Goal: Task Accomplishment & Management: Manage account settings

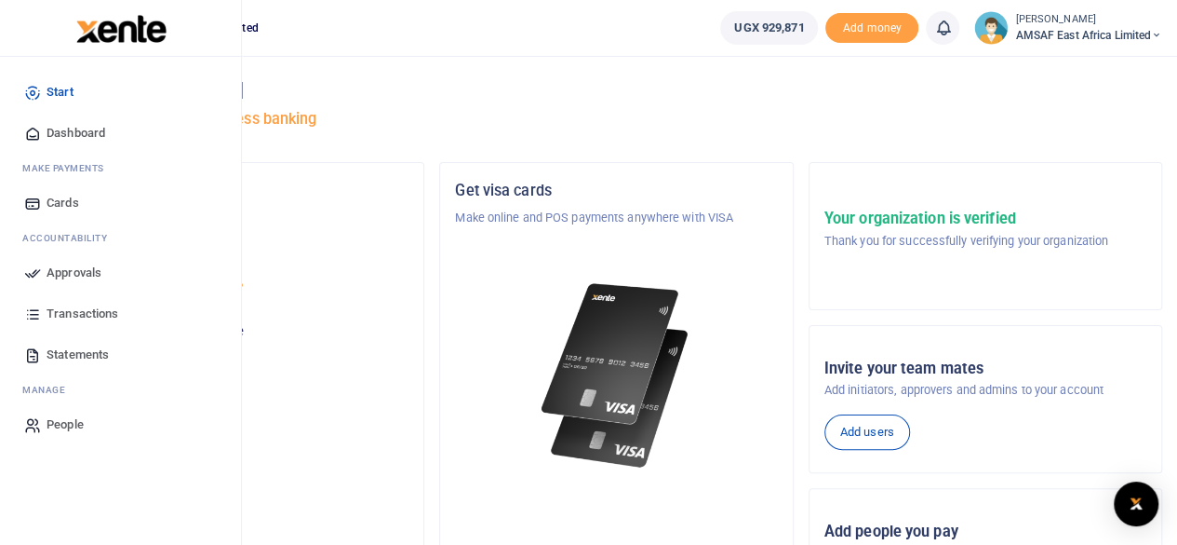
click at [101, 268] on span "Approvals" at bounding box center [74, 272] width 55 height 19
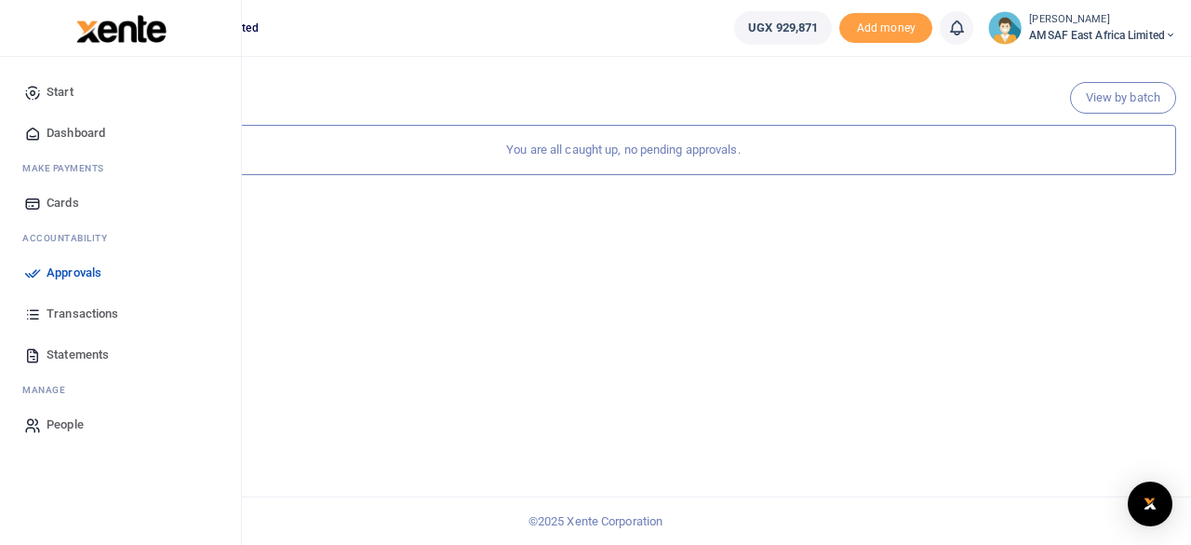
click at [71, 350] on span "Statements" at bounding box center [78, 354] width 62 height 19
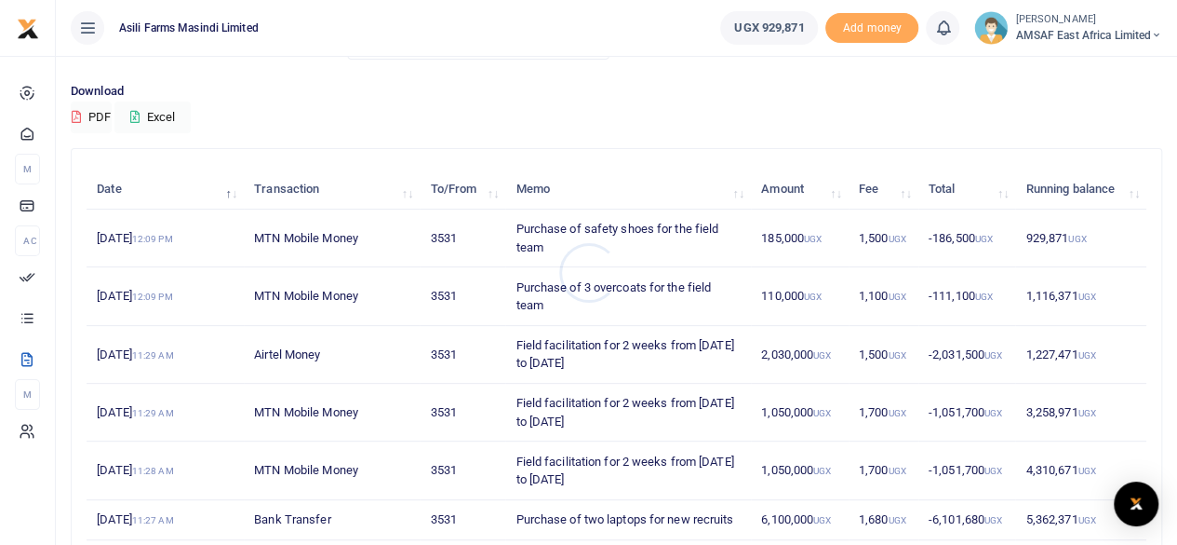
scroll to position [433, 0]
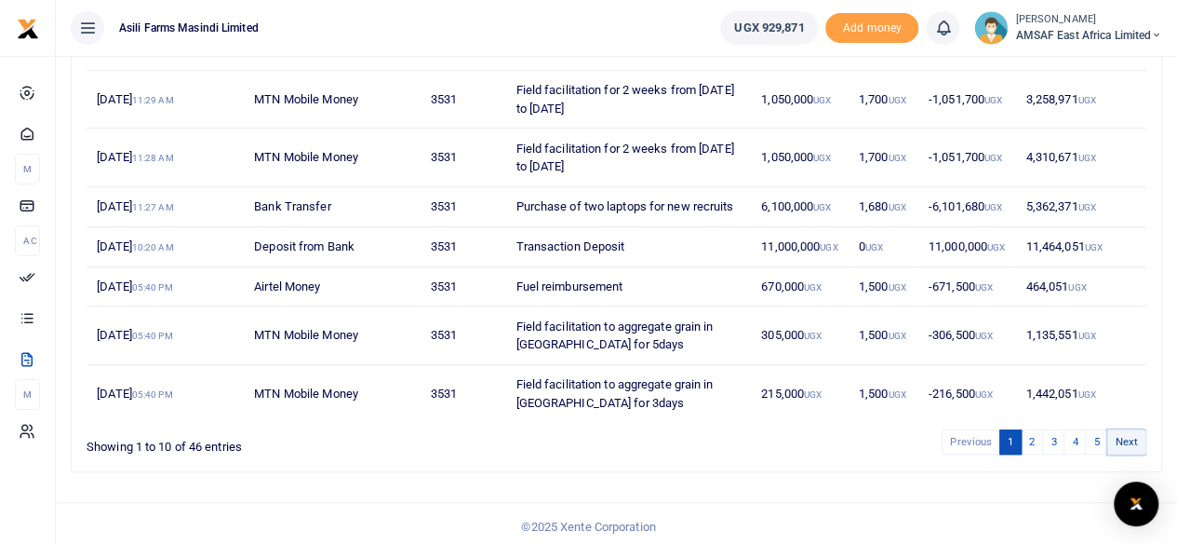
click at [1124, 435] on link "Next" at bounding box center [1127, 441] width 39 height 25
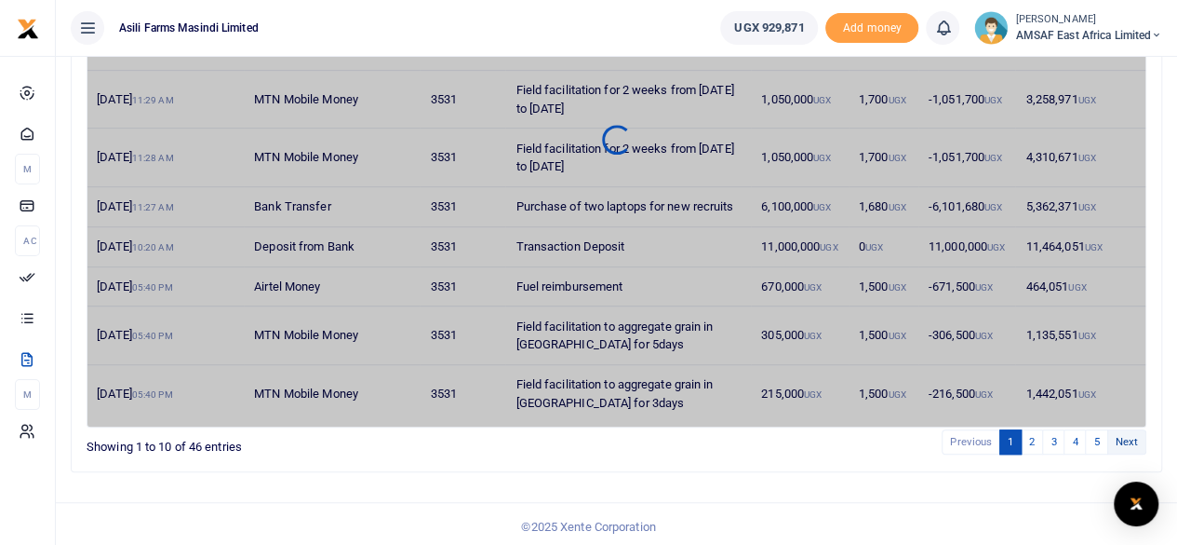
scroll to position [378, 0]
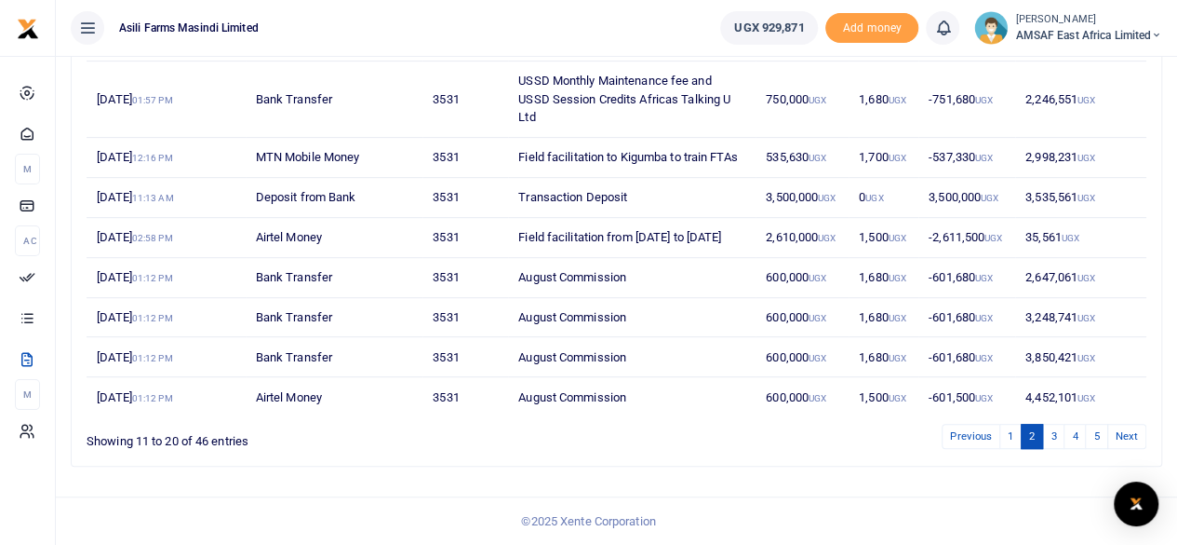
click at [1124, 435] on link "Next" at bounding box center [1127, 436] width 39 height 25
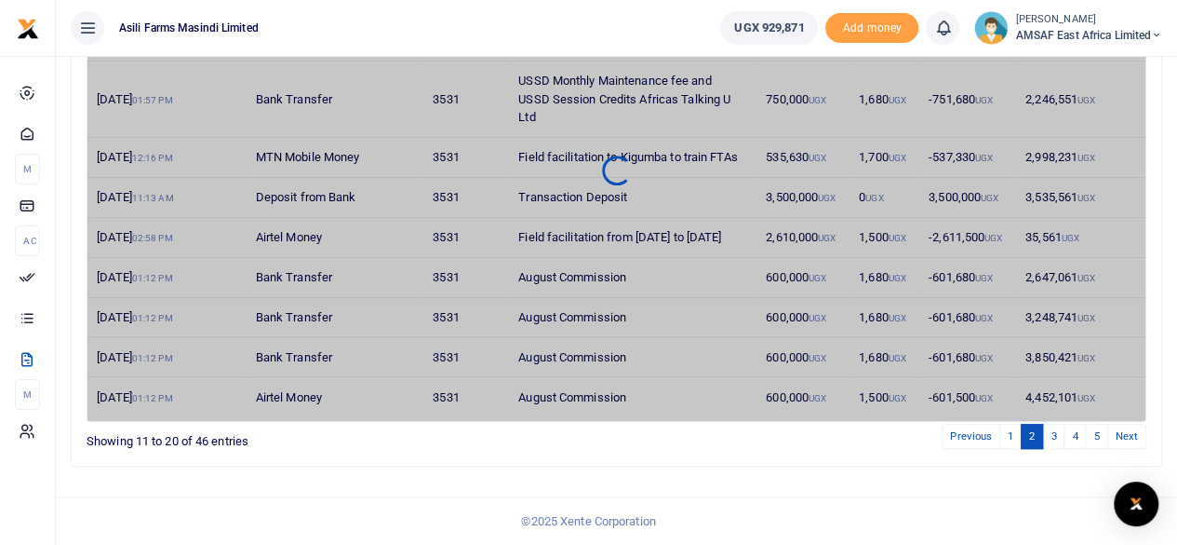
scroll to position [305, 0]
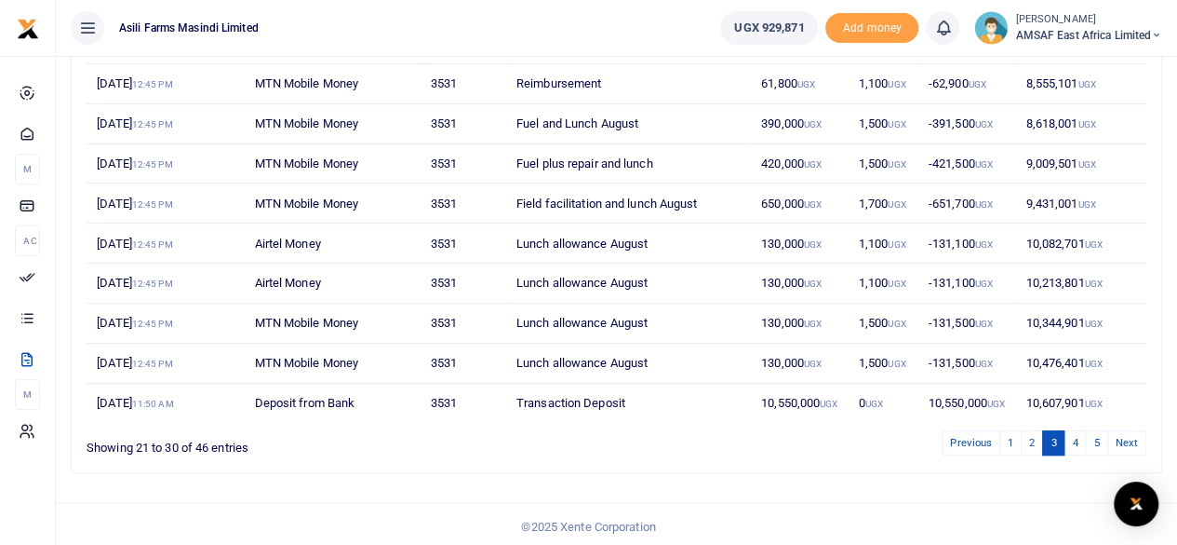
click at [1124, 435] on link "Next" at bounding box center [1127, 442] width 39 height 25
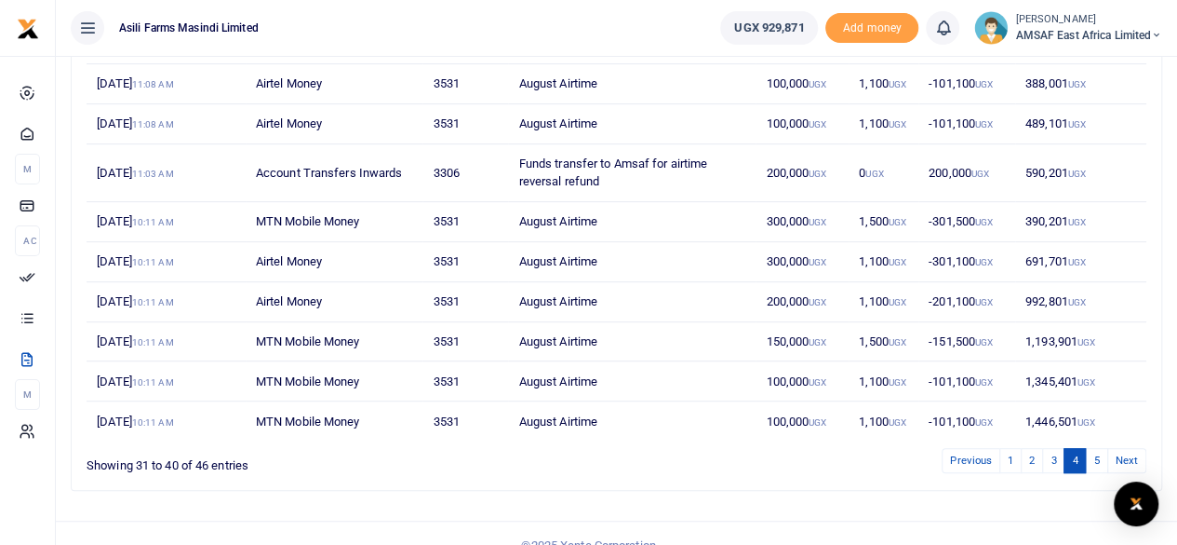
click at [1124, 435] on td "1,446,501 UGX" at bounding box center [1081, 420] width 131 height 39
click at [1126, 451] on link "Next" at bounding box center [1127, 460] width 39 height 25
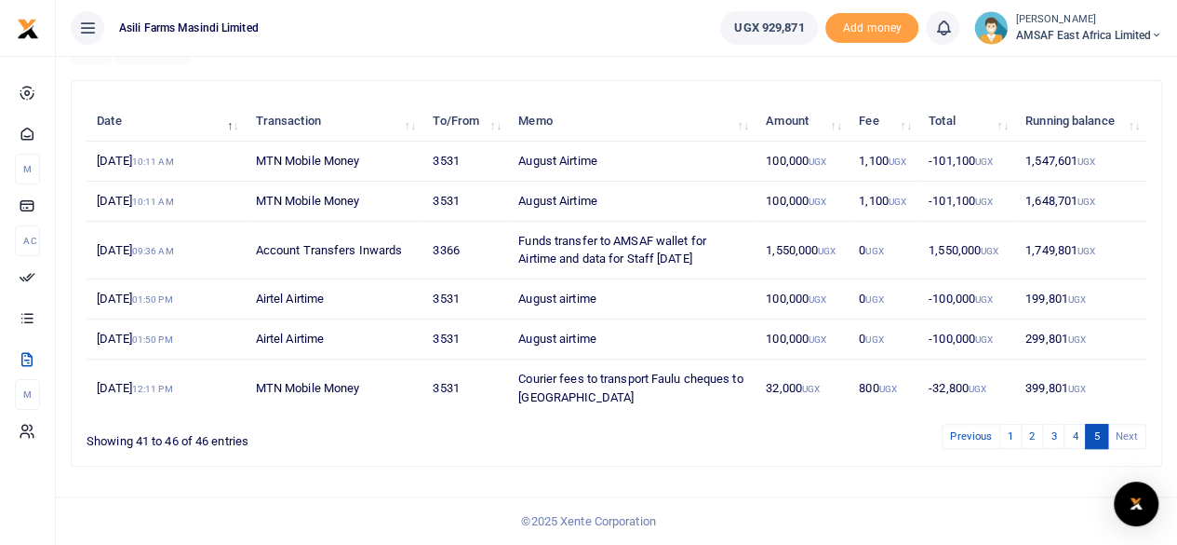
scroll to position [183, 0]
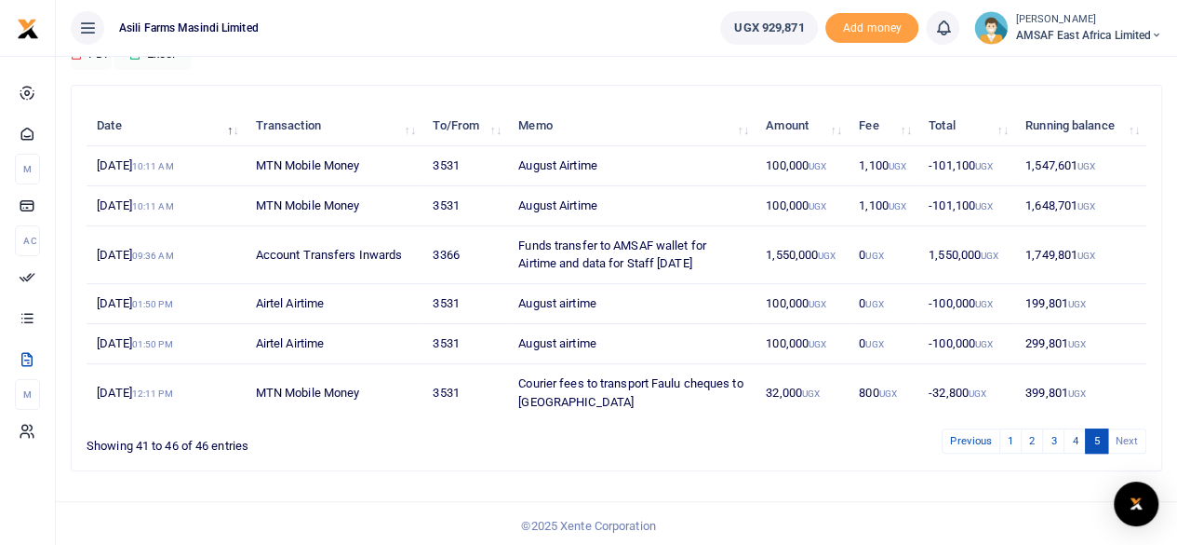
click at [1126, 451] on div "Previous 1 2 3 4 5 Next" at bounding box center [838, 440] width 618 height 29
click at [1124, 437] on li "Next" at bounding box center [1128, 440] width 38 height 25
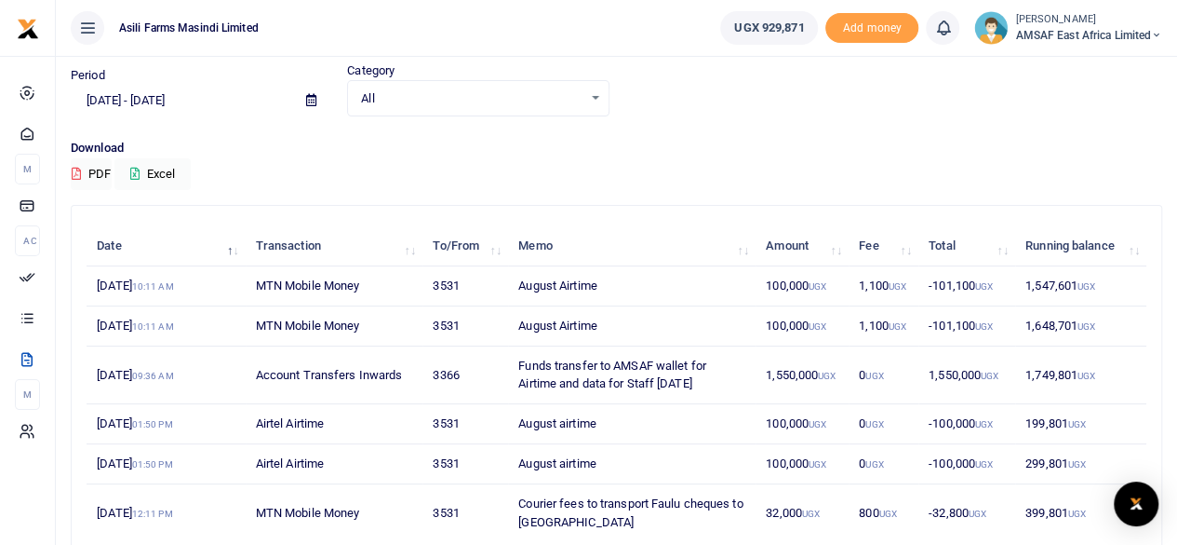
scroll to position [0, 0]
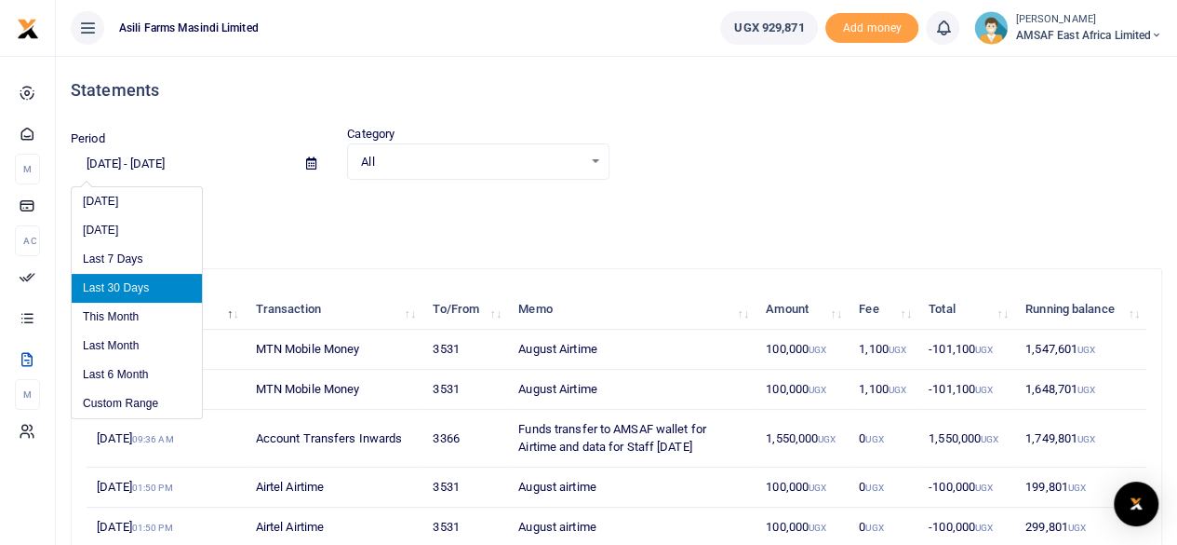
click at [152, 167] on input "[DATE] - [DATE]" at bounding box center [181, 164] width 221 height 32
click at [114, 318] on li "This Month" at bounding box center [137, 317] width 130 height 29
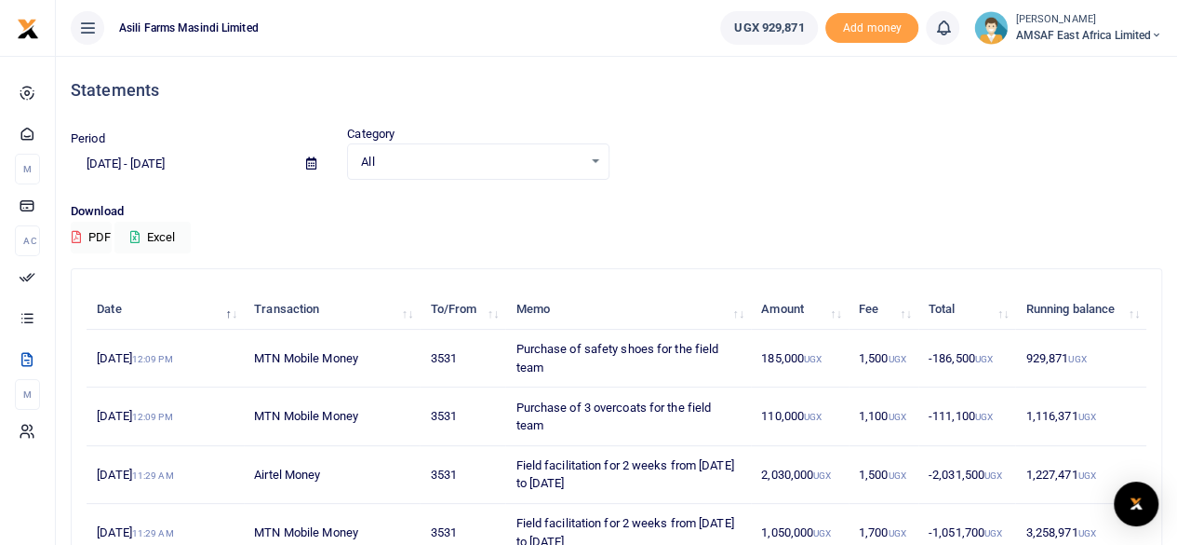
click at [315, 167] on icon at bounding box center [311, 163] width 10 height 12
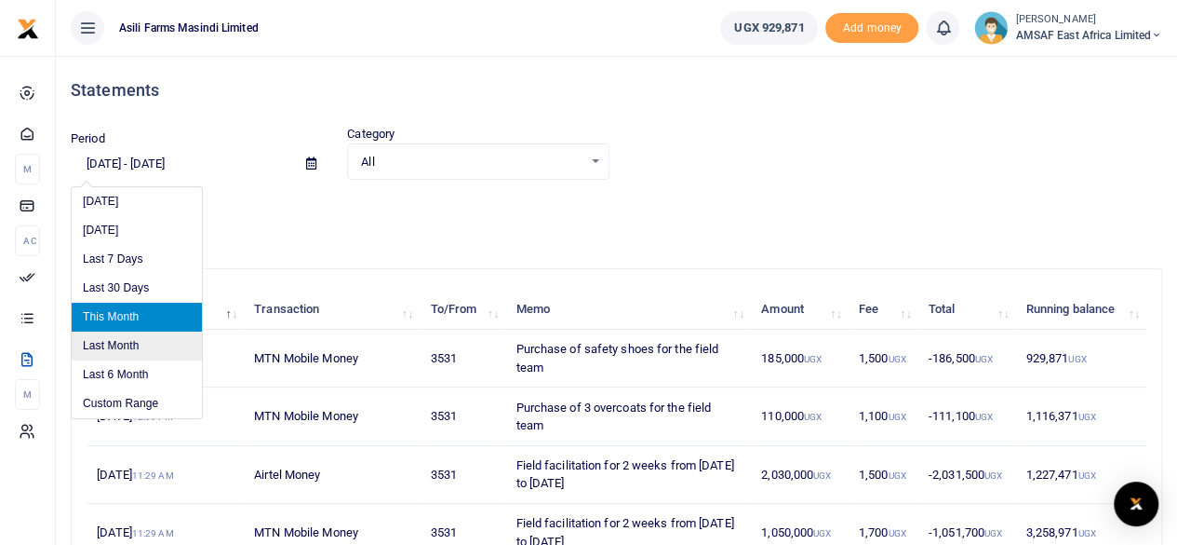
click at [112, 345] on li "Last Month" at bounding box center [137, 345] width 130 height 29
type input "[DATE] - [DATE]"
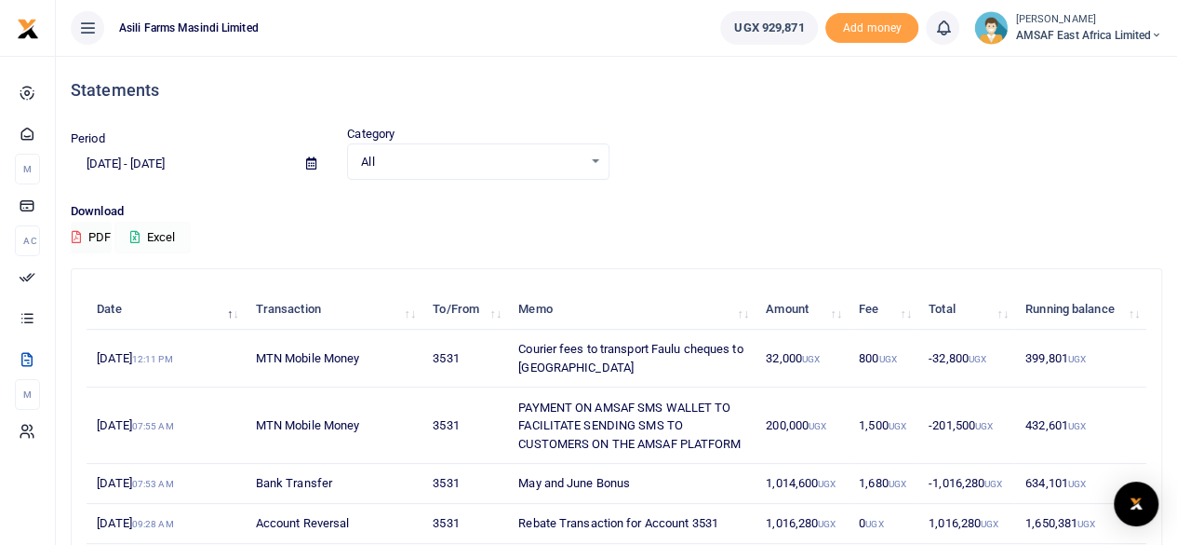
click at [156, 237] on button "Excel" at bounding box center [152, 238] width 76 height 32
